Goal: Go to known website: Go to known website

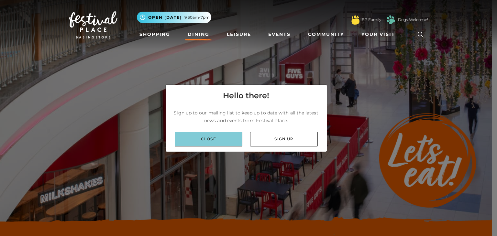
click at [217, 138] on link "Close" at bounding box center [209, 139] width 68 height 15
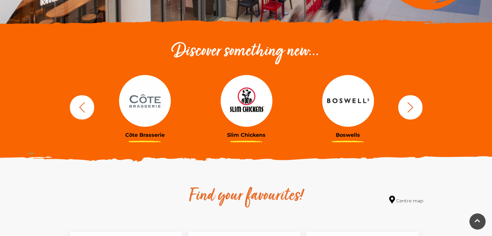
scroll to position [259, 0]
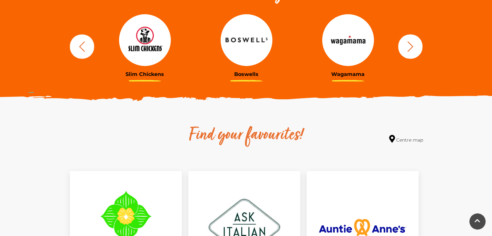
click at [410, 45] on icon "button" at bounding box center [410, 46] width 6 height 10
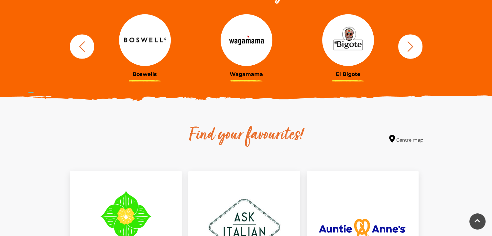
click at [410, 45] on icon "button" at bounding box center [410, 46] width 6 height 10
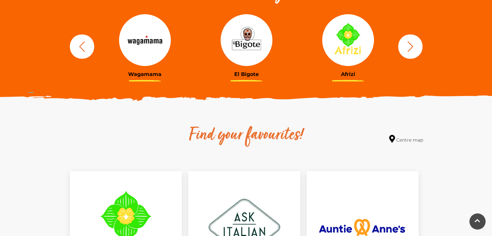
click at [410, 45] on icon "button" at bounding box center [410, 46] width 6 height 10
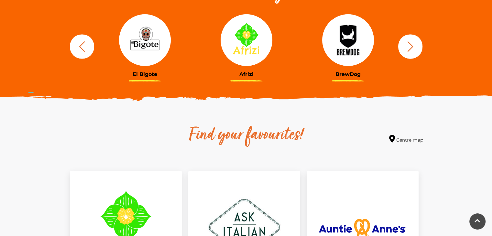
click at [410, 45] on icon "button" at bounding box center [410, 46] width 6 height 10
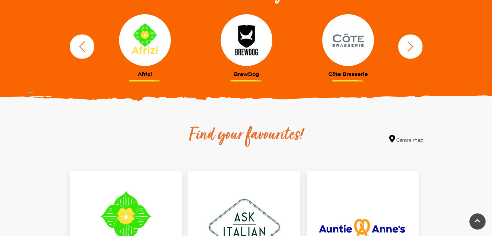
click at [410, 45] on icon "button" at bounding box center [410, 46] width 6 height 10
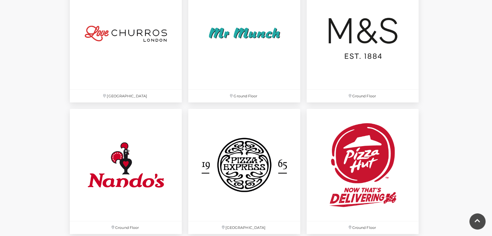
scroll to position [1649, 0]
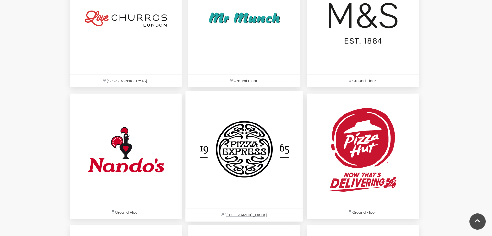
click at [248, 150] on img at bounding box center [244, 150] width 118 height 118
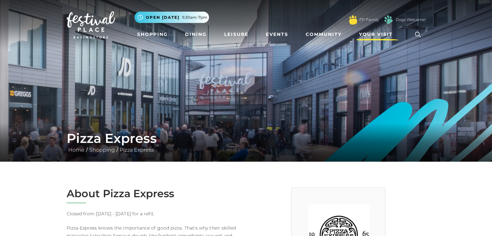
click at [378, 34] on span "Your Visit" at bounding box center [376, 34] width 34 height 7
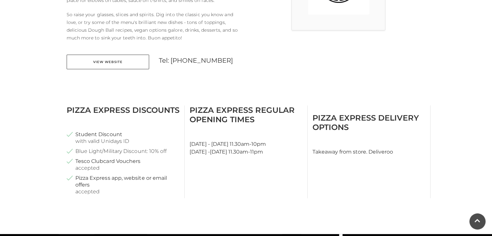
scroll to position [259, 0]
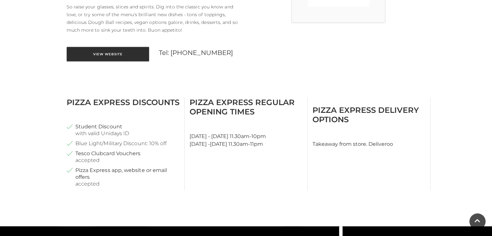
click at [107, 53] on link "View Website" at bounding box center [108, 54] width 82 height 15
